Goal: Information Seeking & Learning: Learn about a topic

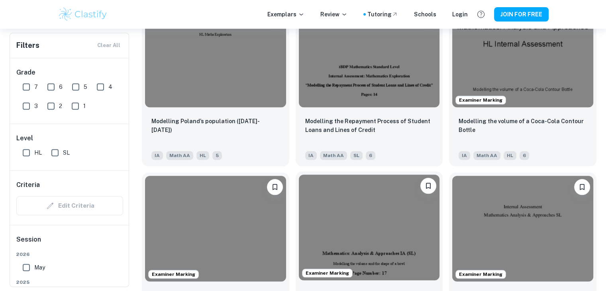
scroll to position [808, 0]
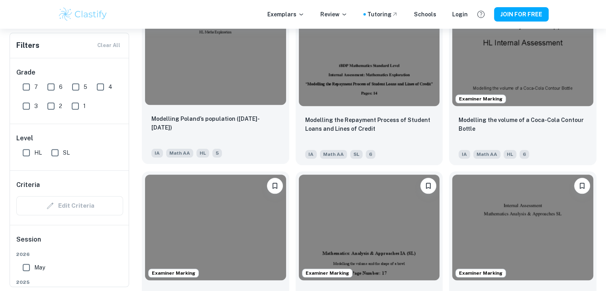
click at [224, 98] on img at bounding box center [215, 52] width 141 height 106
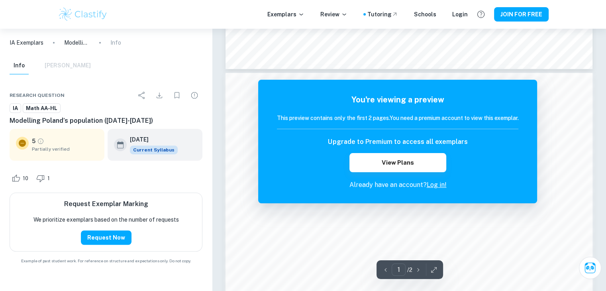
scroll to position [481, 0]
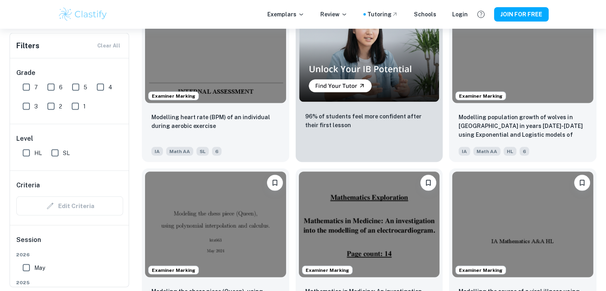
scroll to position [1508, 0]
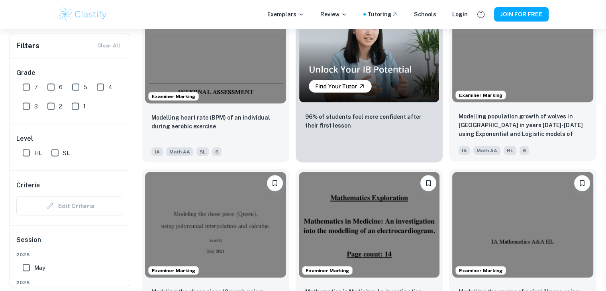
click at [528, 72] on img at bounding box center [522, 49] width 141 height 106
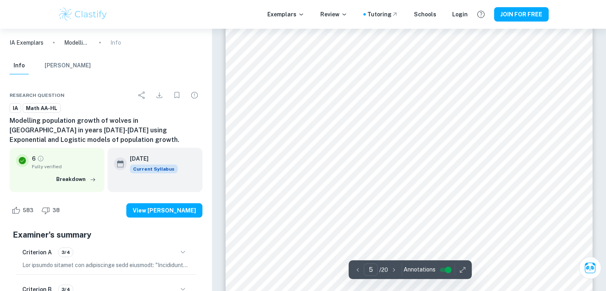
scroll to position [2482, 0]
type input "8"
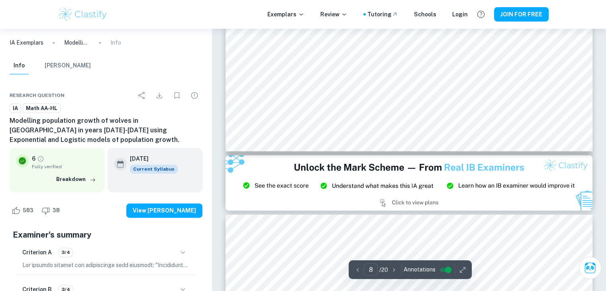
scroll to position [4189, 0]
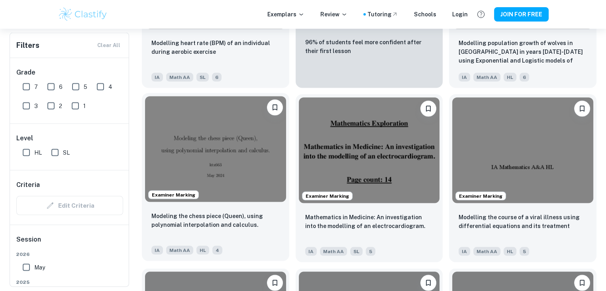
scroll to position [1583, 0]
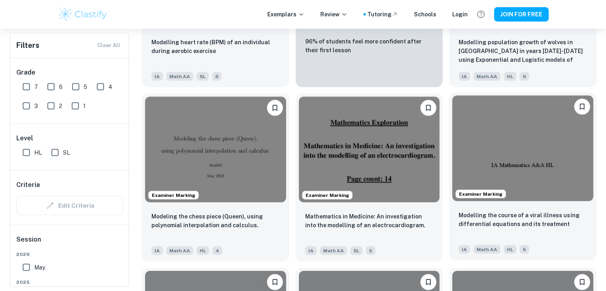
click at [466, 154] on img at bounding box center [522, 149] width 141 height 106
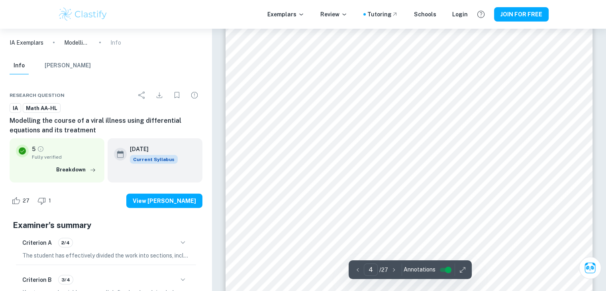
scroll to position [1849, 0]
type input "5"
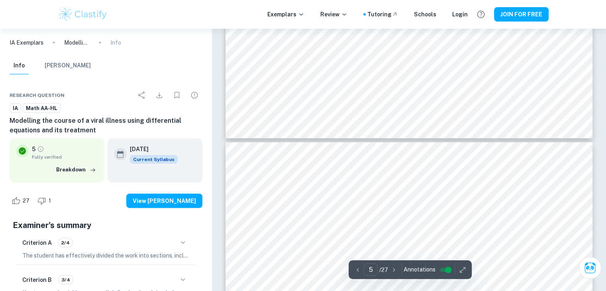
scroll to position [2102, 0]
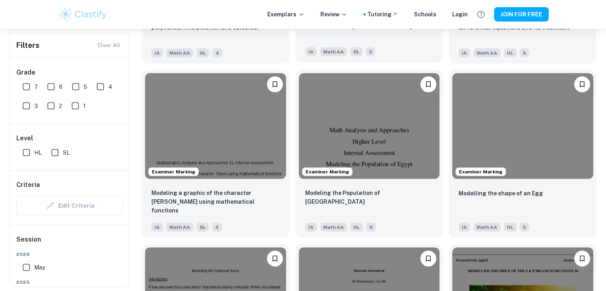
scroll to position [1780, 0]
click at [322, 142] on img at bounding box center [369, 126] width 141 height 106
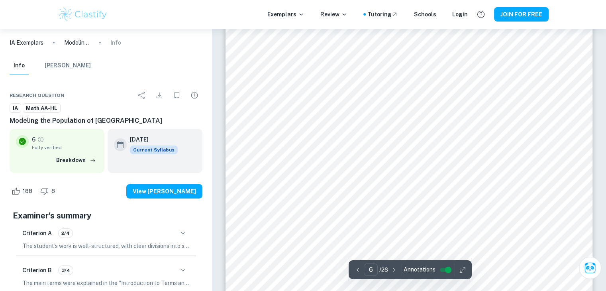
scroll to position [2584, 0]
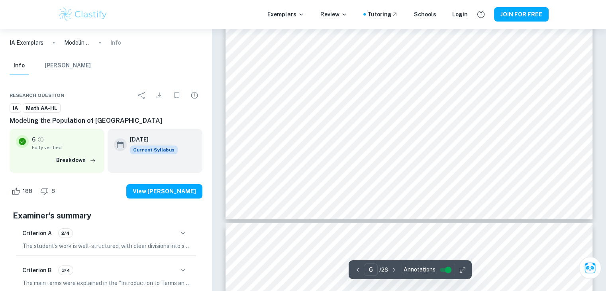
type input "7"
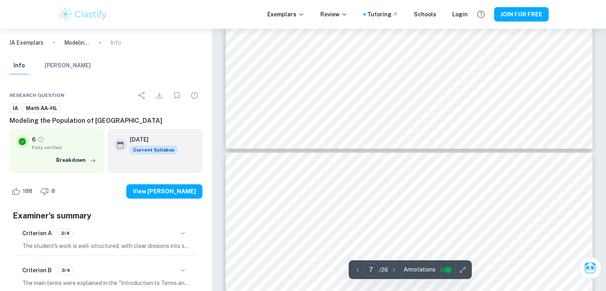
scroll to position [3356, 0]
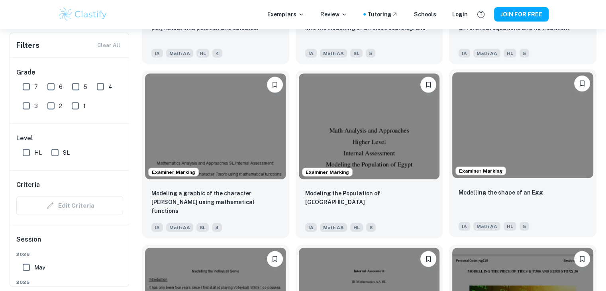
scroll to position [1905, 0]
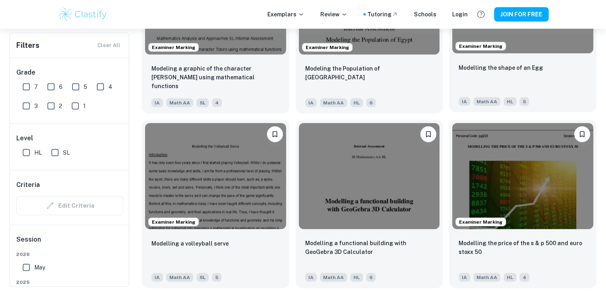
click at [517, 57] on div "Examiner Marking" at bounding box center [522, 1] width 147 height 112
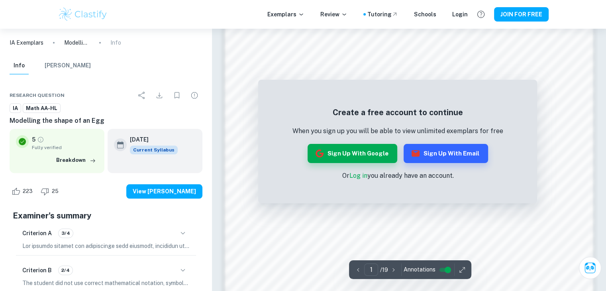
scroll to position [677, 0]
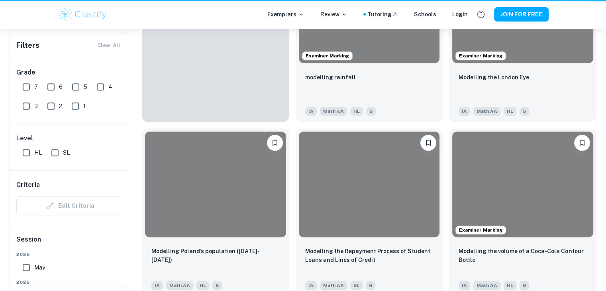
scroll to position [1905, 0]
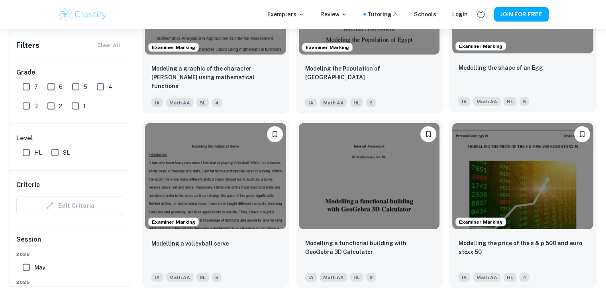
click at [480, 66] on p "Modelling the shape of an Egg" at bounding box center [501, 67] width 84 height 9
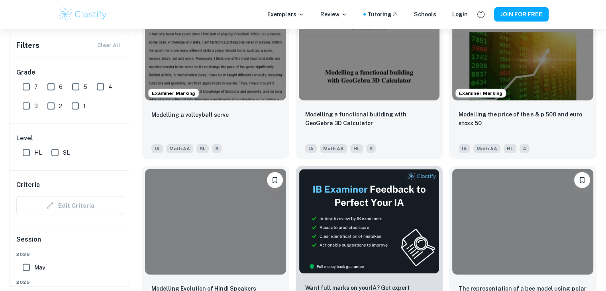
scroll to position [1991, 0]
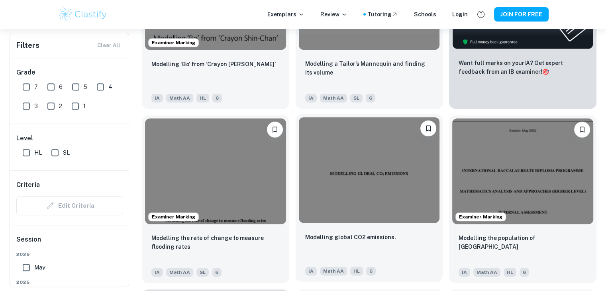
scroll to position [342, 0]
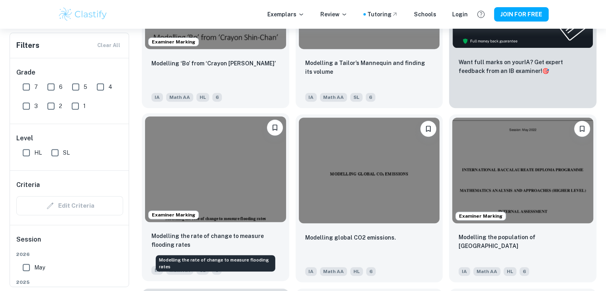
click at [257, 243] on p "Modelling the rate of change to measure flooding rates" at bounding box center [215, 241] width 128 height 18
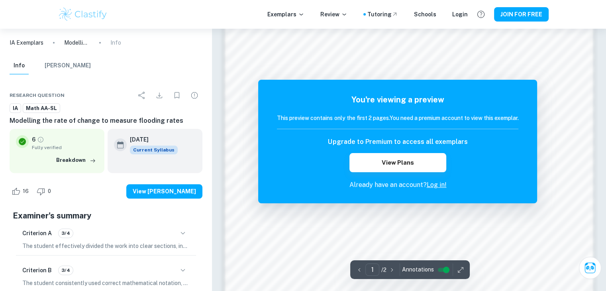
scroll to position [635, 0]
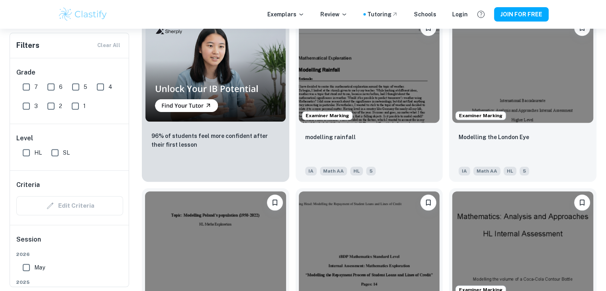
scroll to position [617, 0]
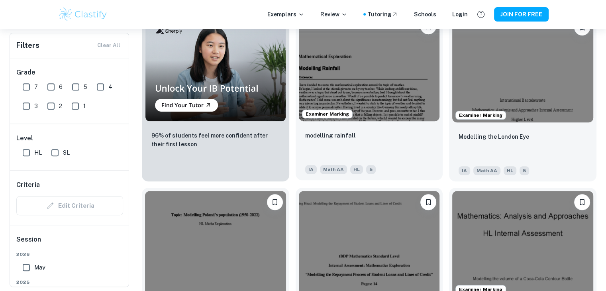
click at [425, 133] on div "modelling rainfall" at bounding box center [369, 144] width 128 height 27
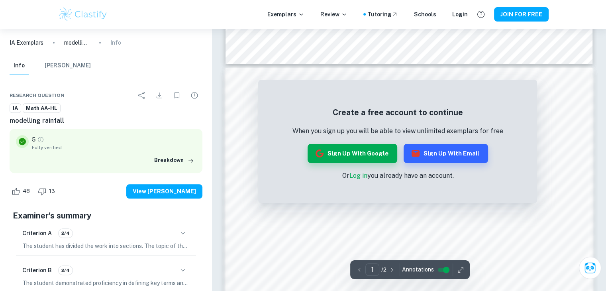
scroll to position [843, 0]
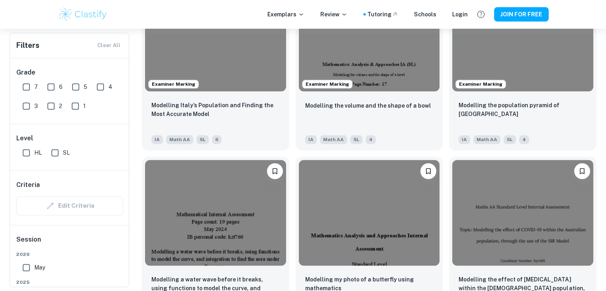
scroll to position [997, 0]
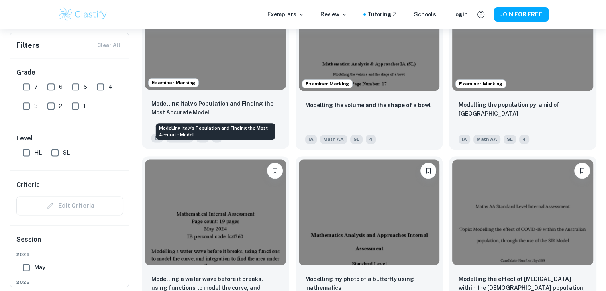
click at [249, 117] on p "Modelling Italy’s Population and Finding the Most Accurate Model" at bounding box center [215, 108] width 128 height 18
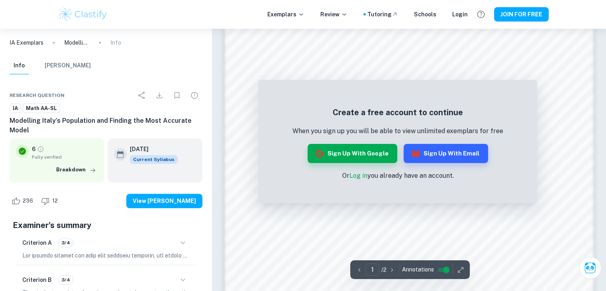
scroll to position [843, 0]
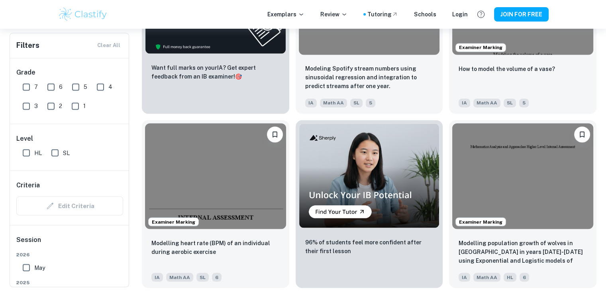
scroll to position [1531, 0]
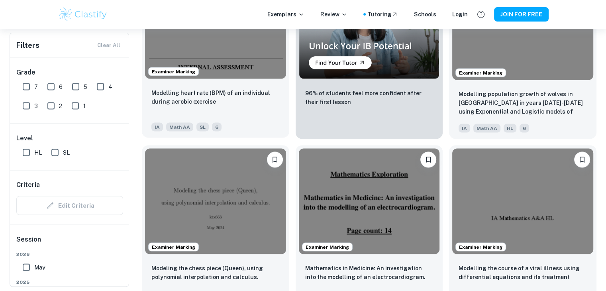
click at [226, 113] on div "Modelling heart rate (BPM) of an individual during aerobic exercise" at bounding box center [215, 101] width 128 height 27
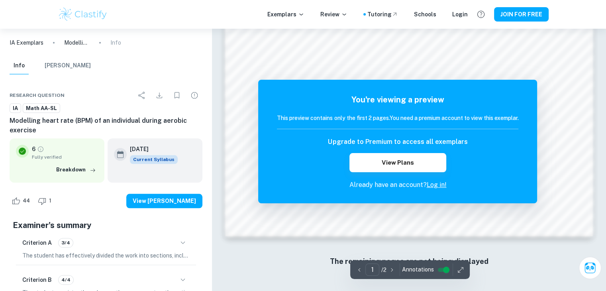
scroll to position [843, 0]
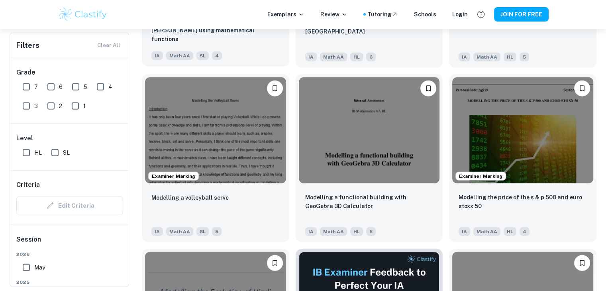
scroll to position [1951, 0]
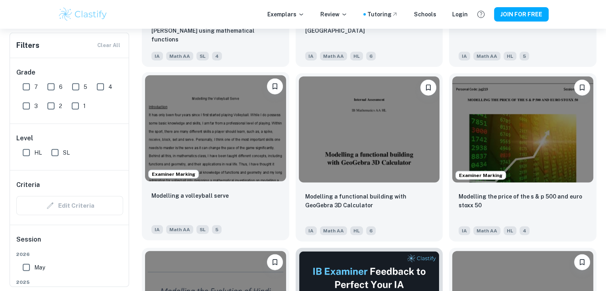
click at [203, 122] on img at bounding box center [215, 128] width 141 height 106
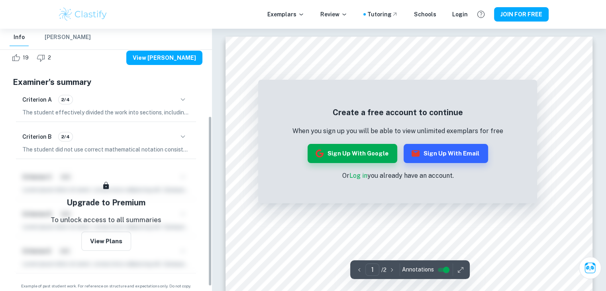
scroll to position [134, 0]
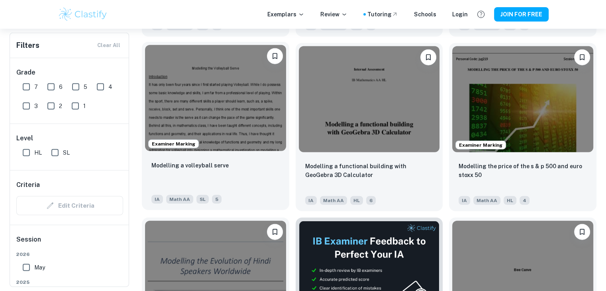
scroll to position [1955, 0]
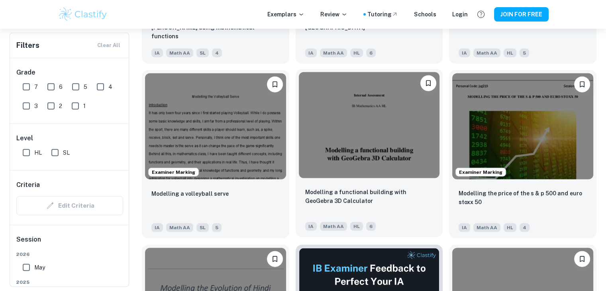
click at [322, 133] on img at bounding box center [369, 125] width 141 height 106
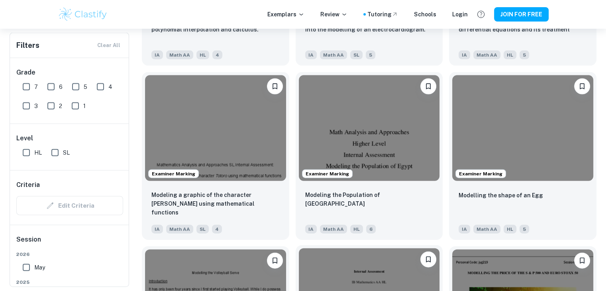
scroll to position [1779, 0]
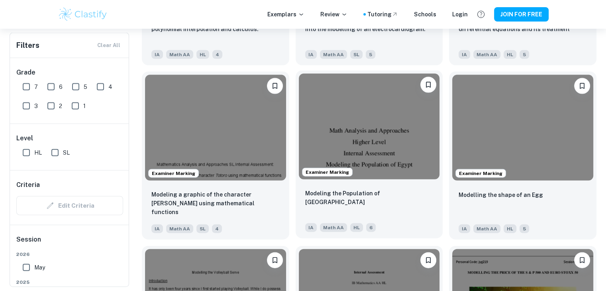
click at [389, 149] on img at bounding box center [369, 127] width 141 height 106
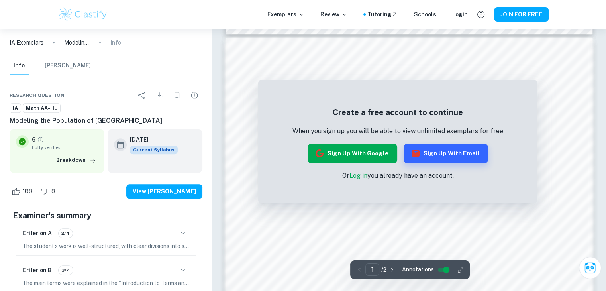
scroll to position [755, 0]
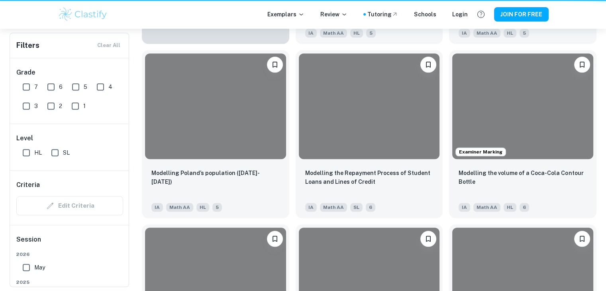
scroll to position [1779, 0]
